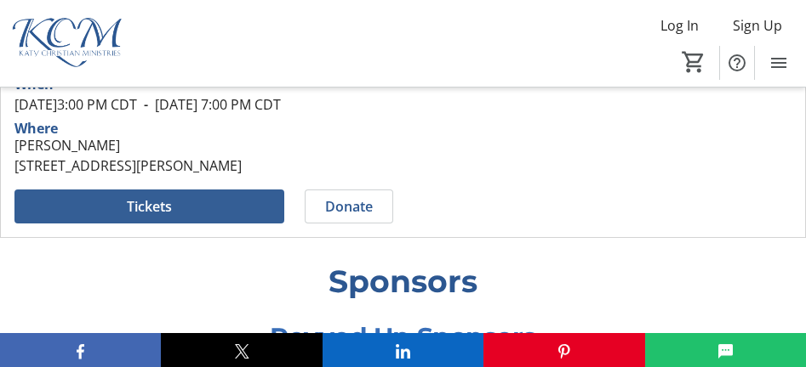
scroll to position [681, 0]
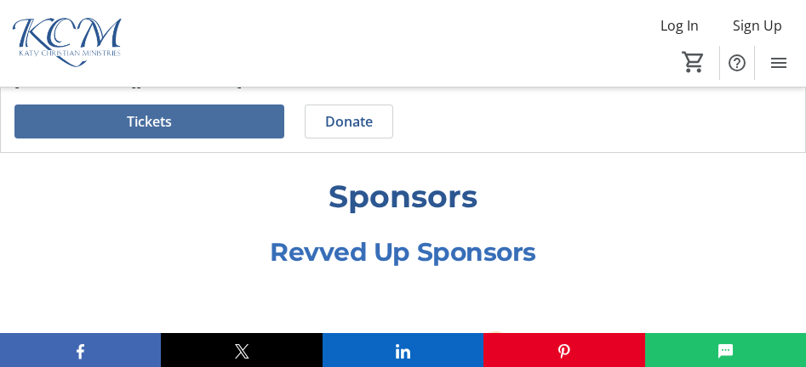
click at [123, 142] on span at bounding box center [149, 121] width 270 height 41
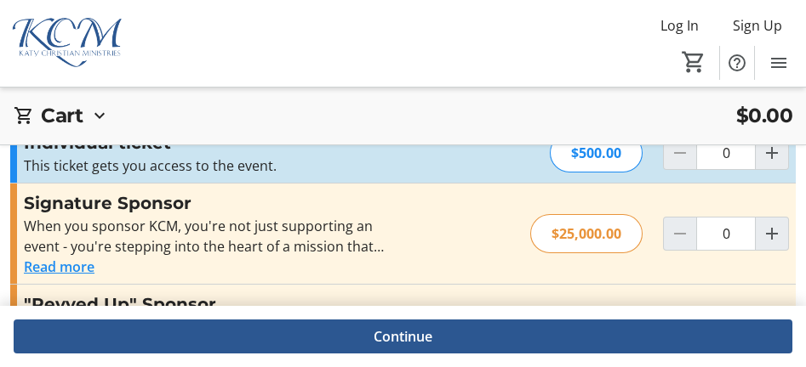
scroll to position [27, 0]
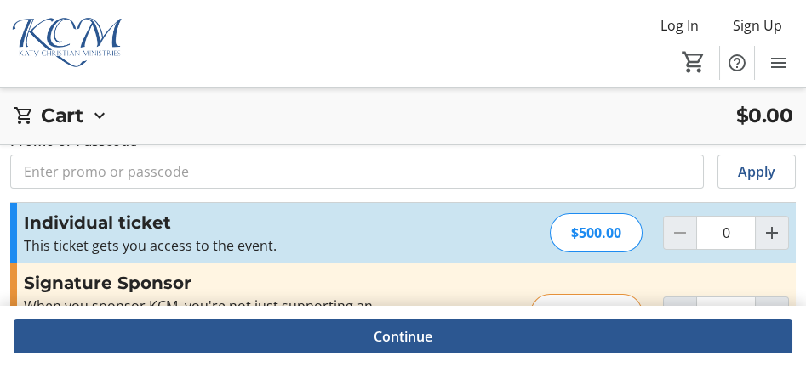
click at [595, 225] on div "$500.00" at bounding box center [596, 233] width 93 height 39
click at [630, 212] on div "Individual ticket This ticket gets you access to the event. Read more This tick…" at bounding box center [402, 233] width 785 height 60
click at [764, 226] on mat-icon "Increment by one" at bounding box center [771, 233] width 20 height 20
click at [685, 231] on mat-icon "Decrement by one" at bounding box center [679, 233] width 20 height 20
type input "0"
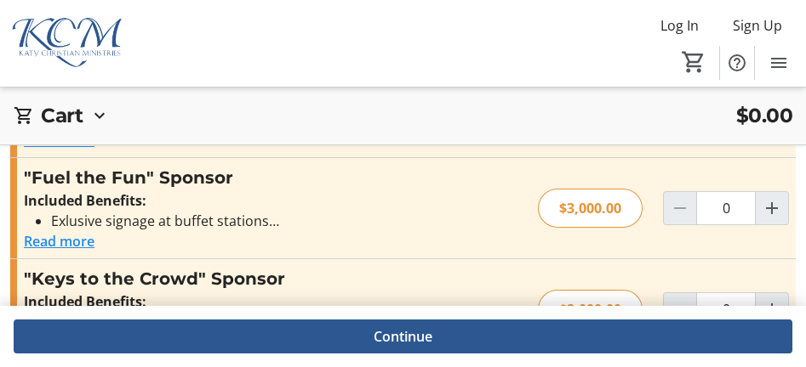
scroll to position [708, 0]
